Goal: Find specific page/section: Find specific page/section

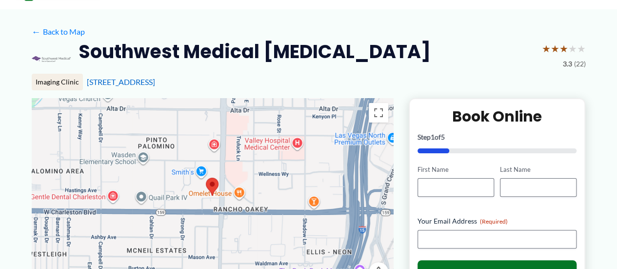
scroll to position [49, 0]
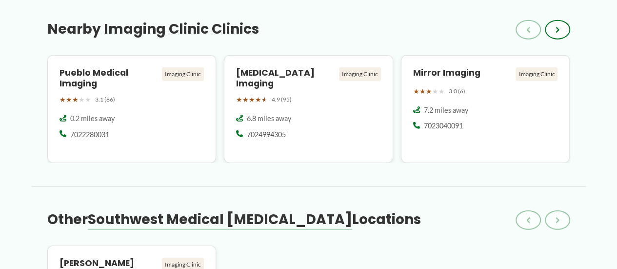
scroll to position [1194, 0]
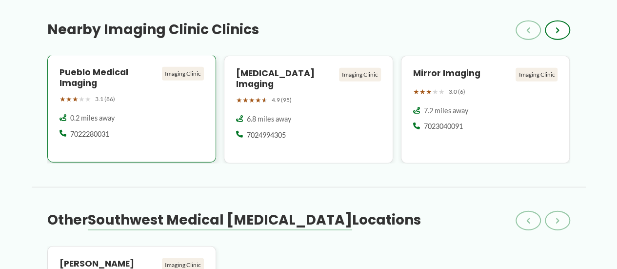
click at [134, 109] on div "Pueblo Medical Imaging Imaging Clinic ★ ★ ★ ★ ★ 3.1 (86) 0.2 miles away 7022280…" at bounding box center [131, 109] width 169 height 108
